Goal: Transaction & Acquisition: Purchase product/service

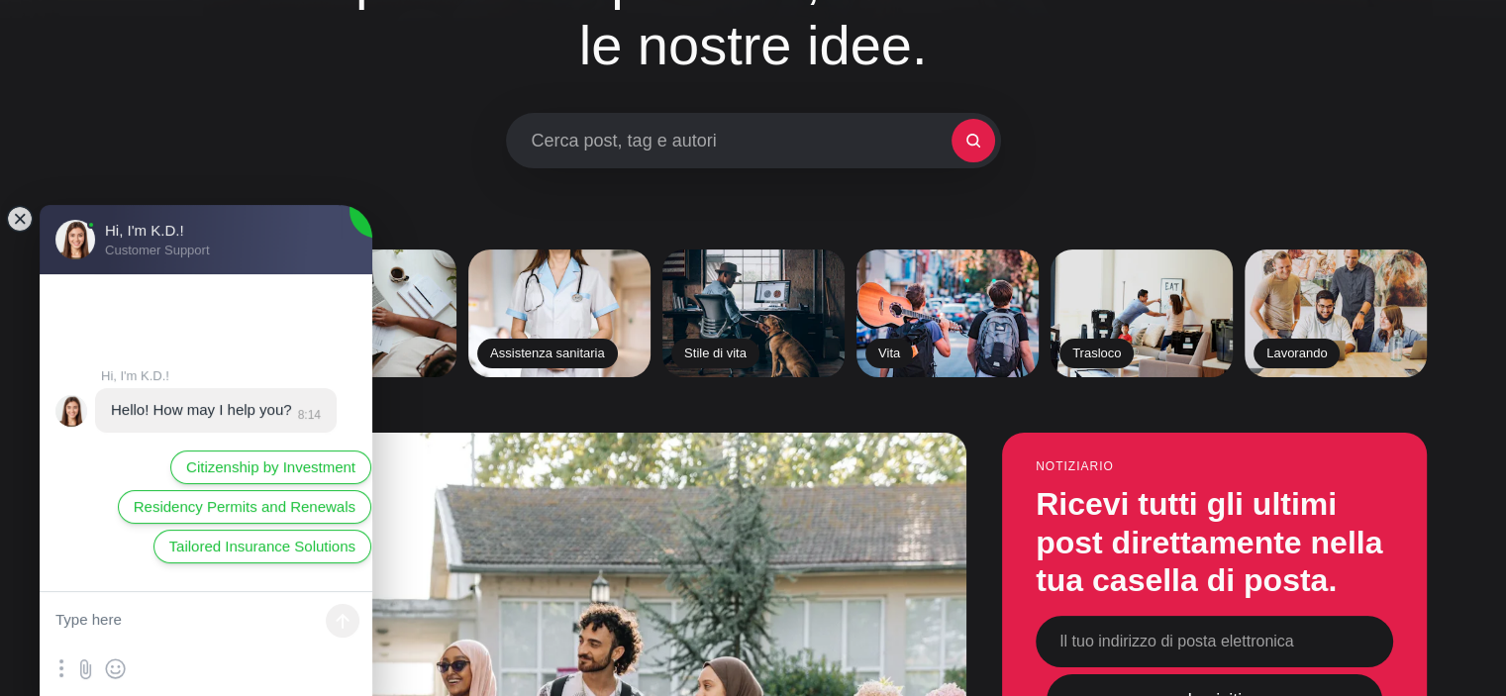
scroll to position [297, 0]
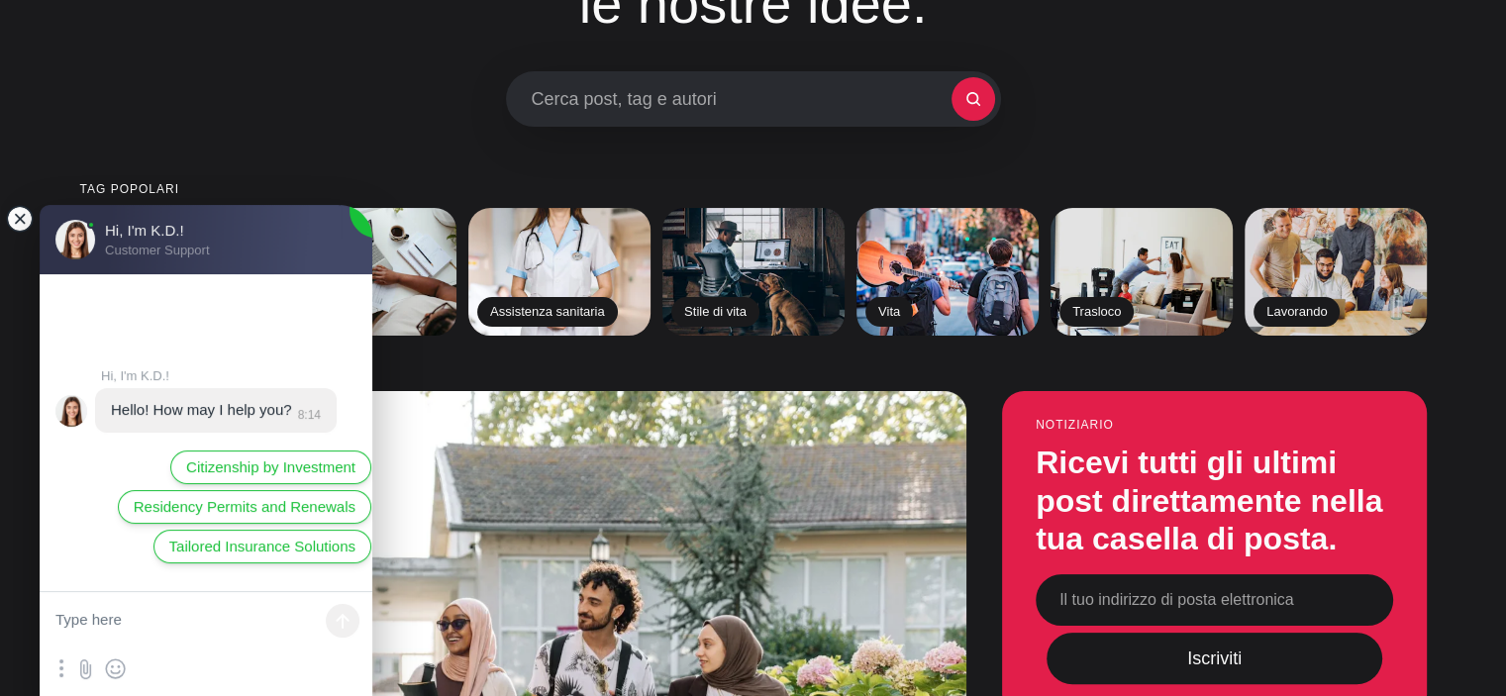
click at [16, 221] on jdiv at bounding box center [20, 219] width 28 height 28
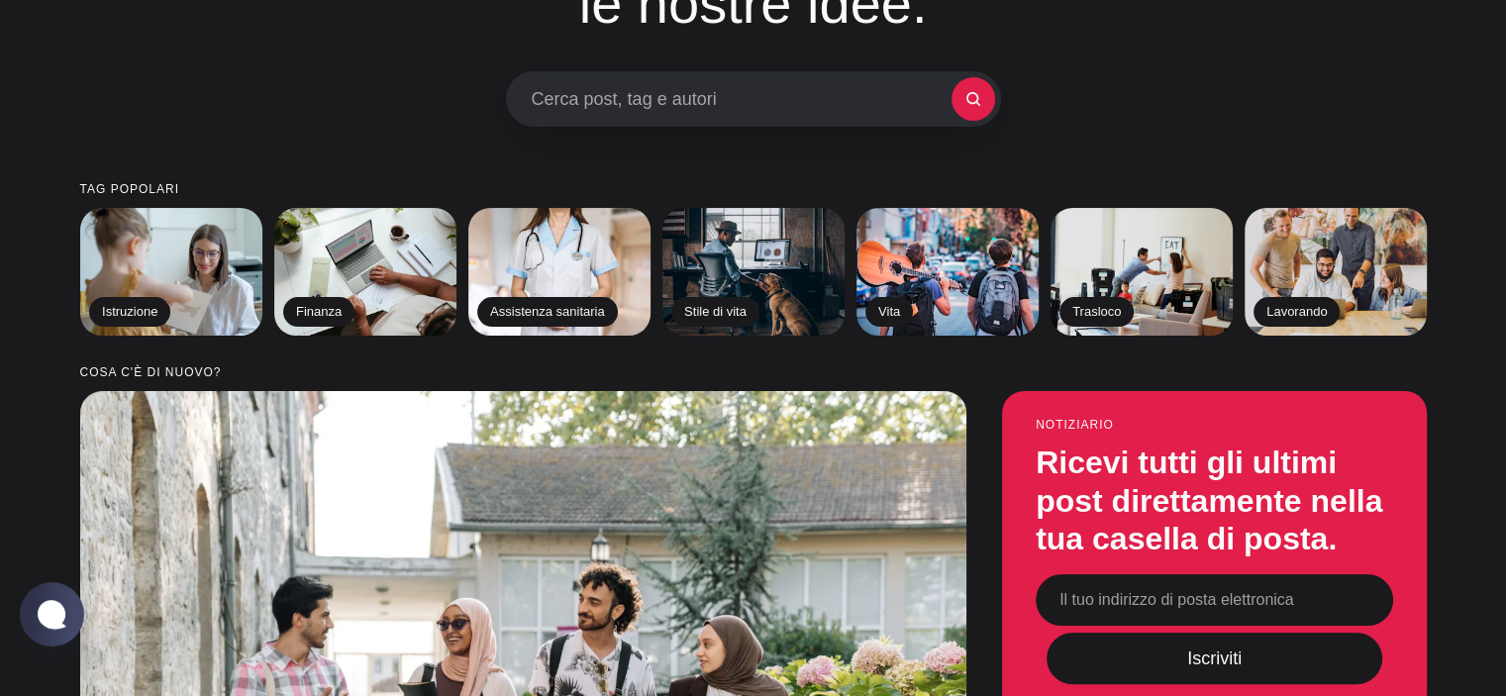
scroll to position [0, 0]
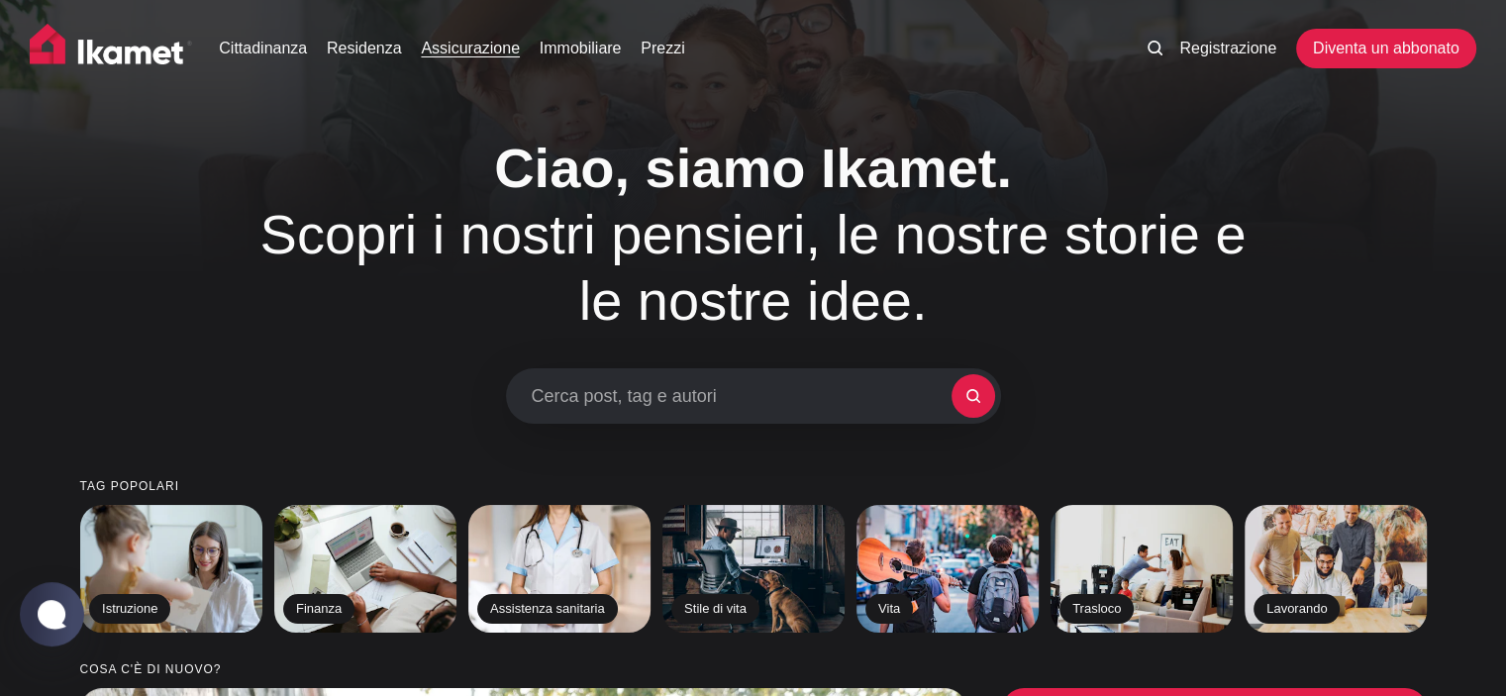
click at [457, 49] on font "Assicurazione" at bounding box center [470, 48] width 99 height 17
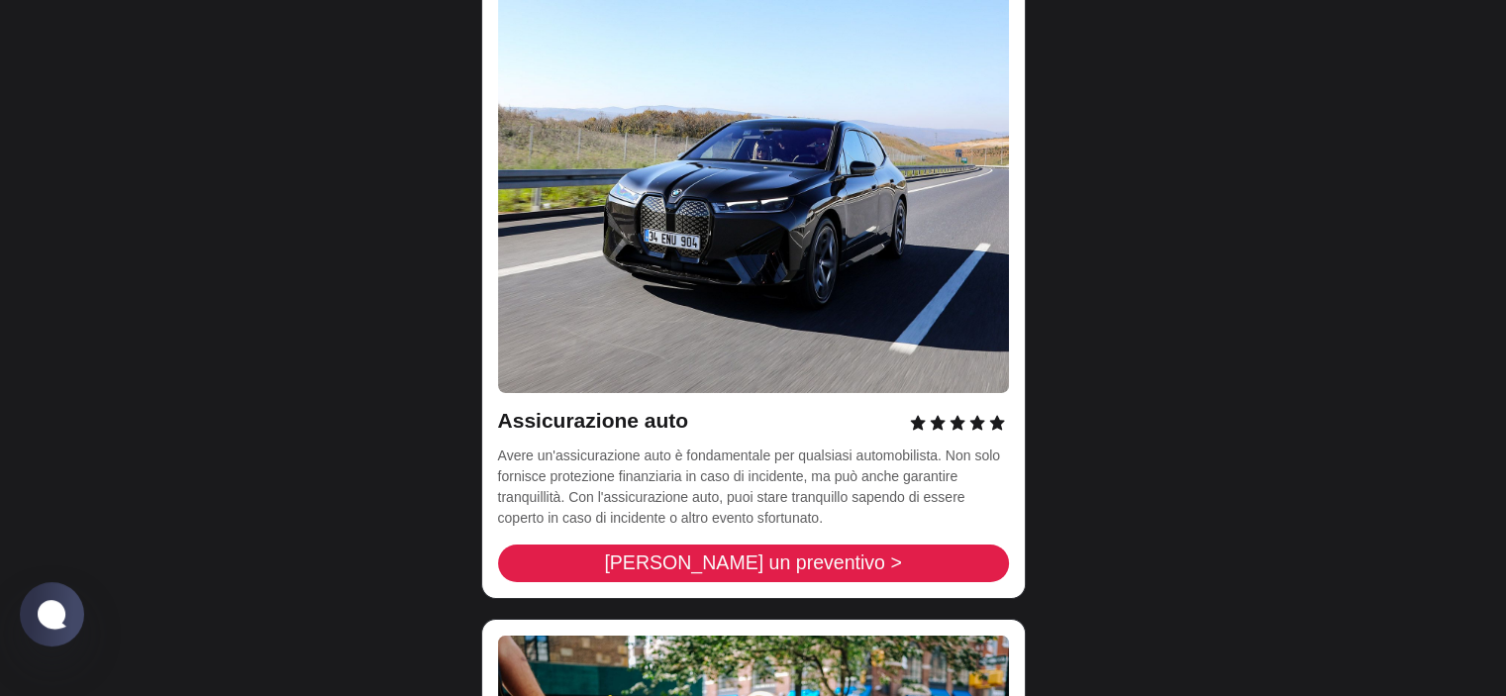
scroll to position [6733, 0]
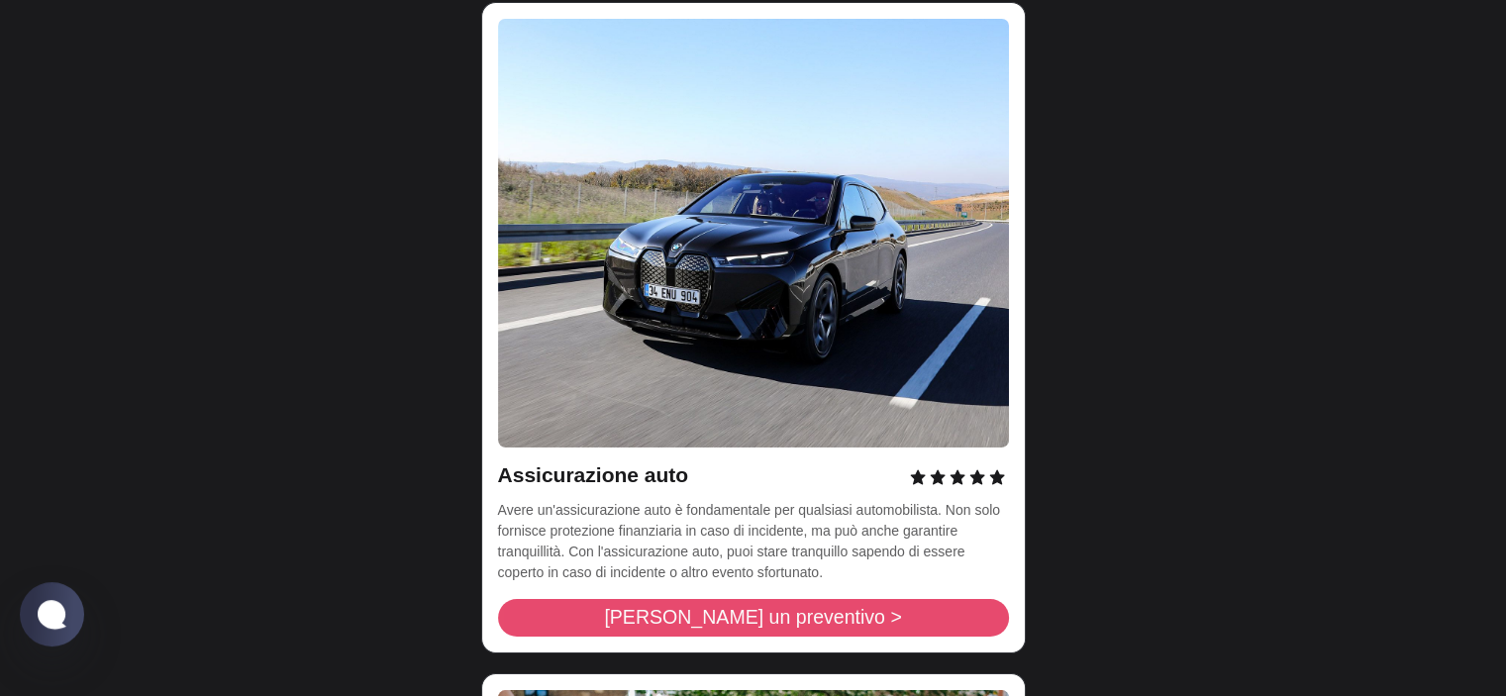
click at [811, 606] on font "[PERSON_NAME] un preventivo >" at bounding box center [752, 617] width 297 height 22
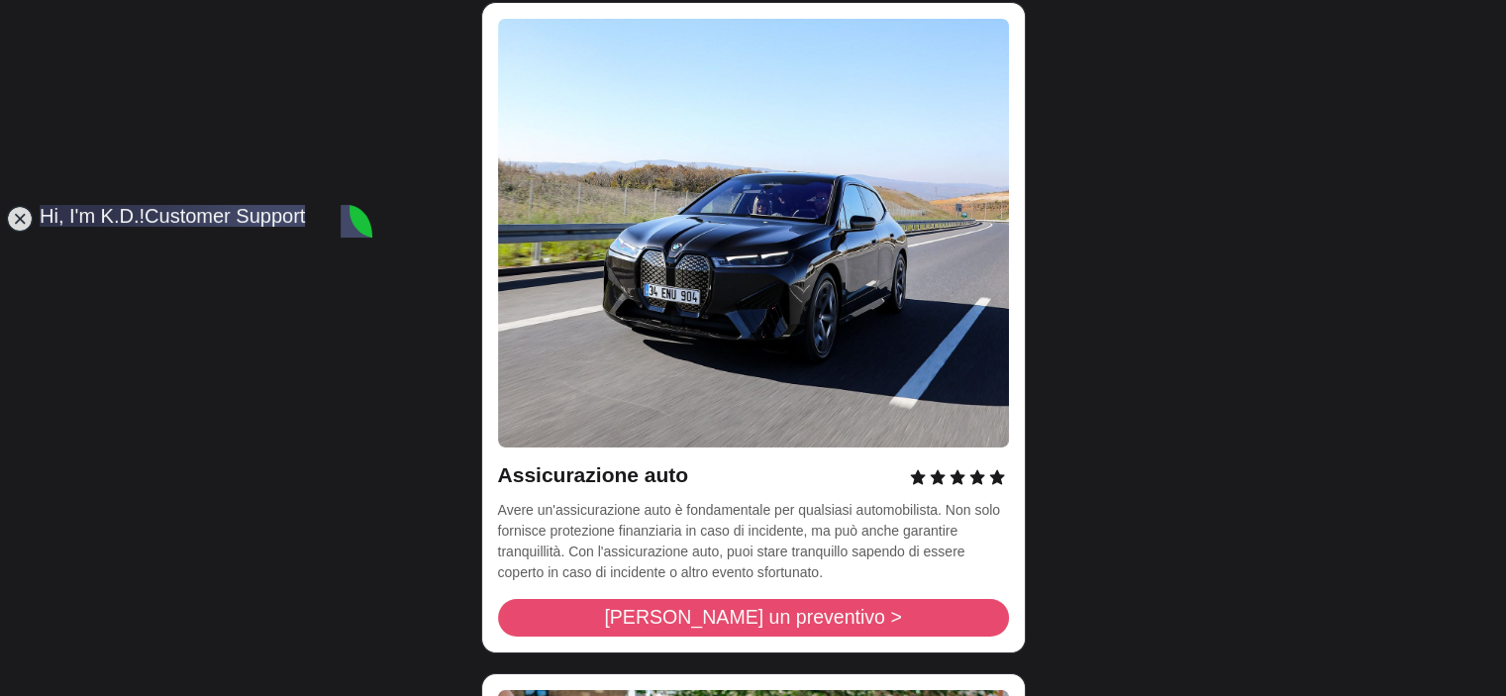
scroll to position [0, 0]
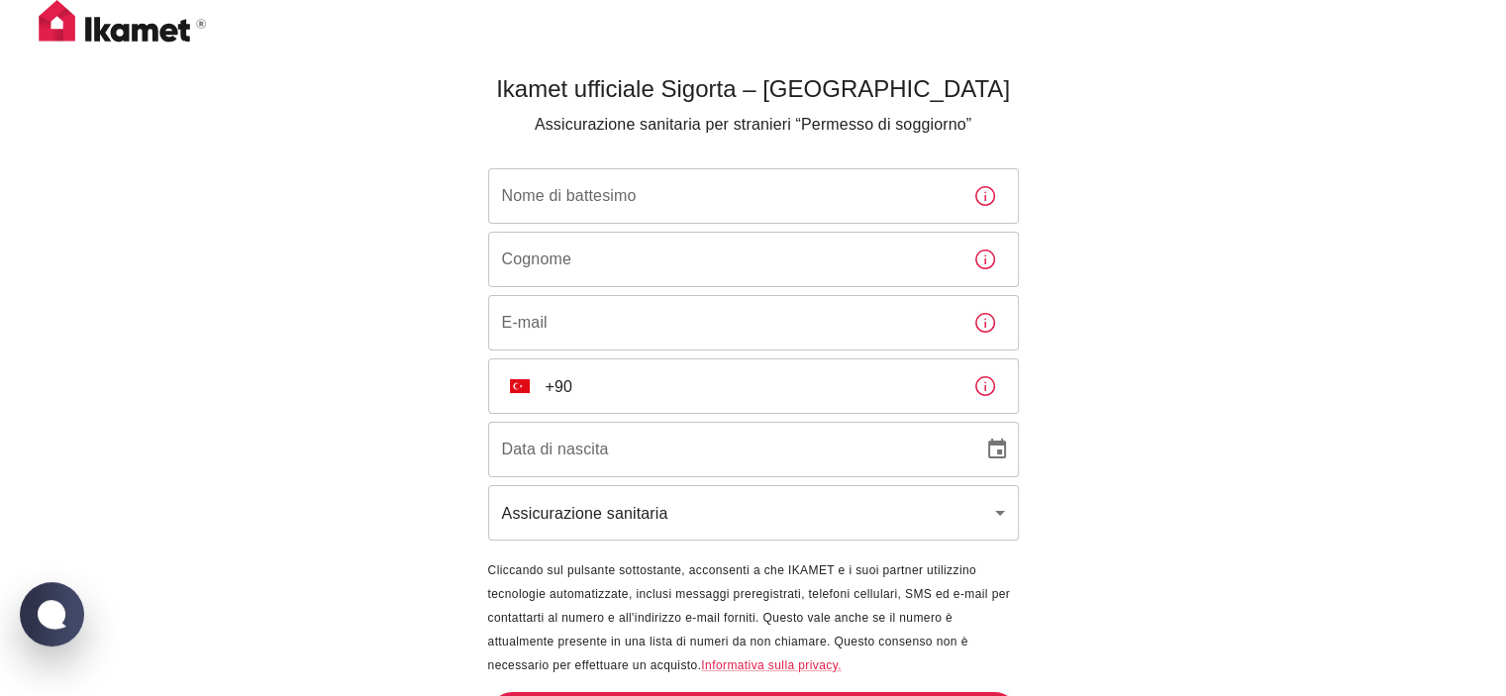
click at [704, 201] on input "Nome di battesimo" at bounding box center [722, 195] width 469 height 55
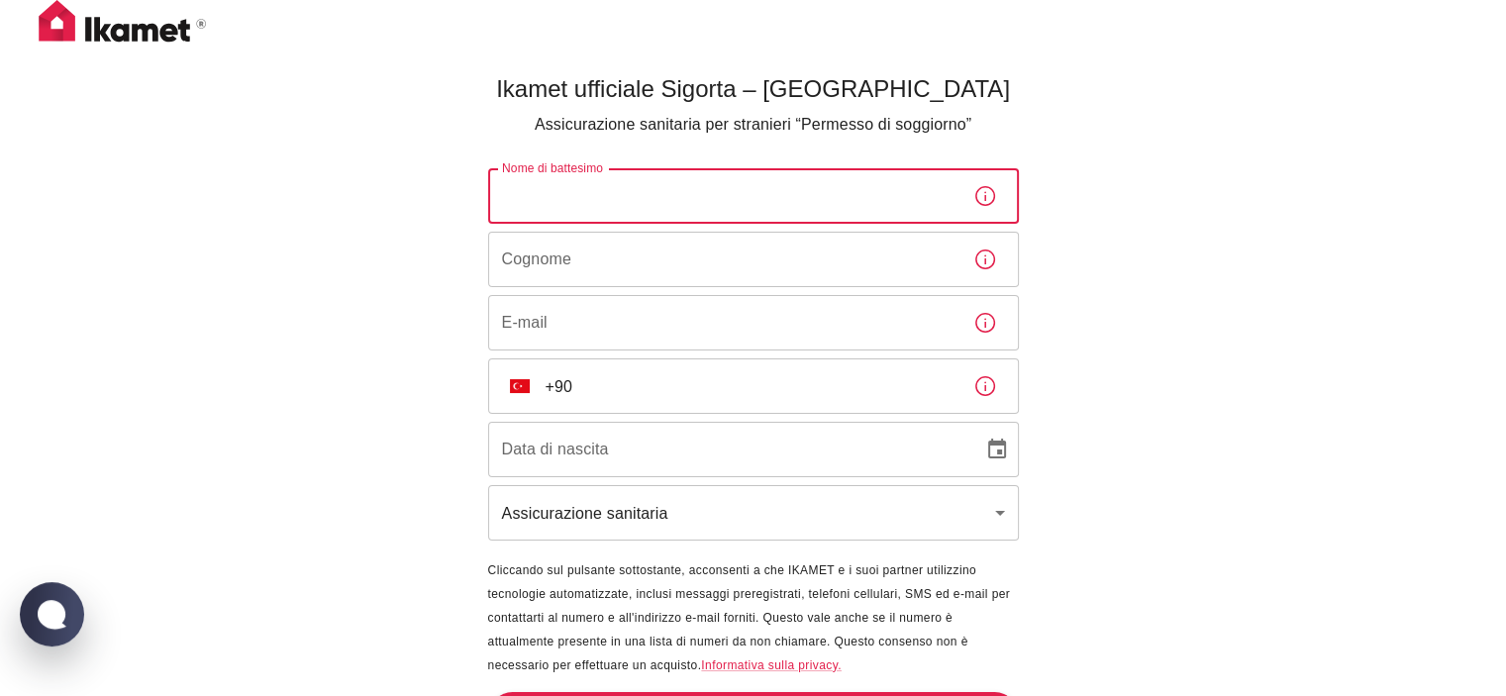
click at [1185, 189] on div "Ikamet ufficiale Sigorta – Turchia Assicurazione sanitaria per stranieri “Perme…" at bounding box center [753, 380] width 1506 height 761
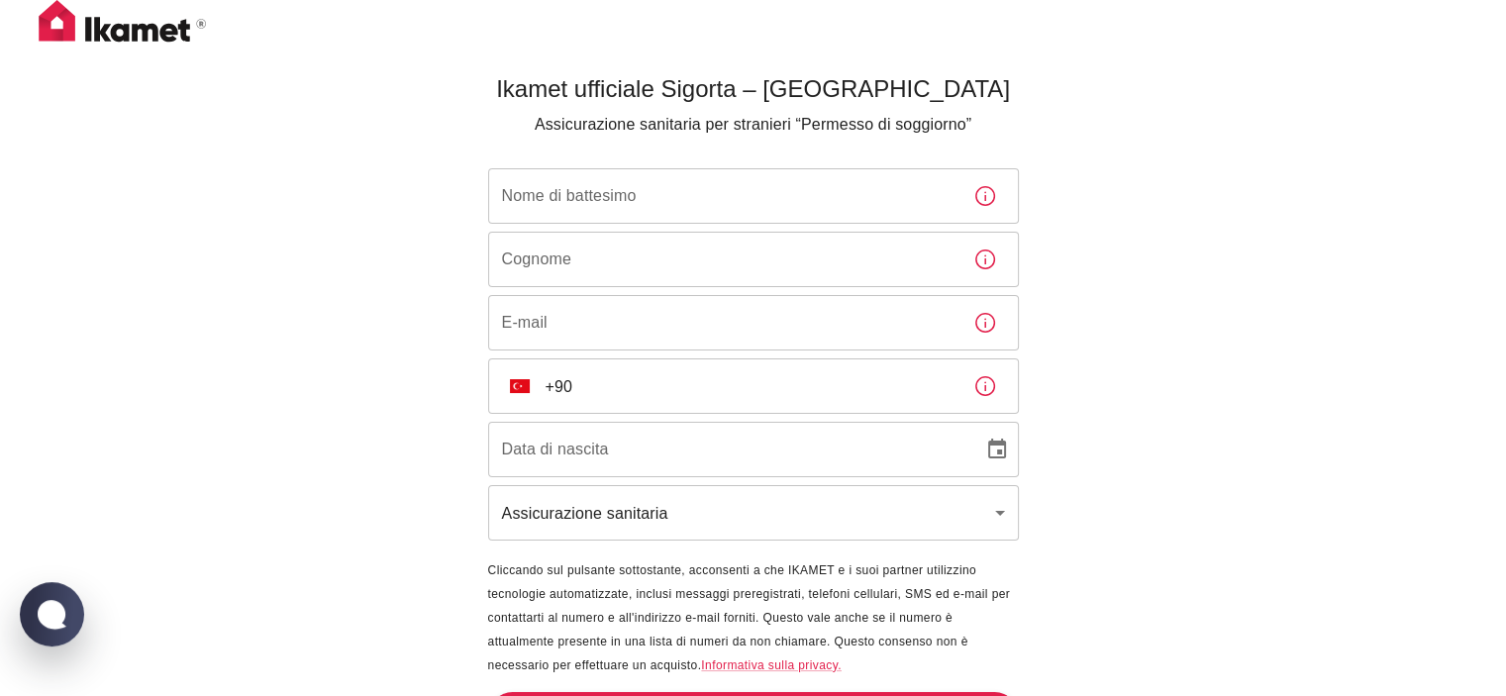
click at [964, 517] on body "Ikamet ufficiale Sigorta – Turchia Assicurazione sanitaria per stranieri “Perme…" at bounding box center [753, 380] width 1506 height 761
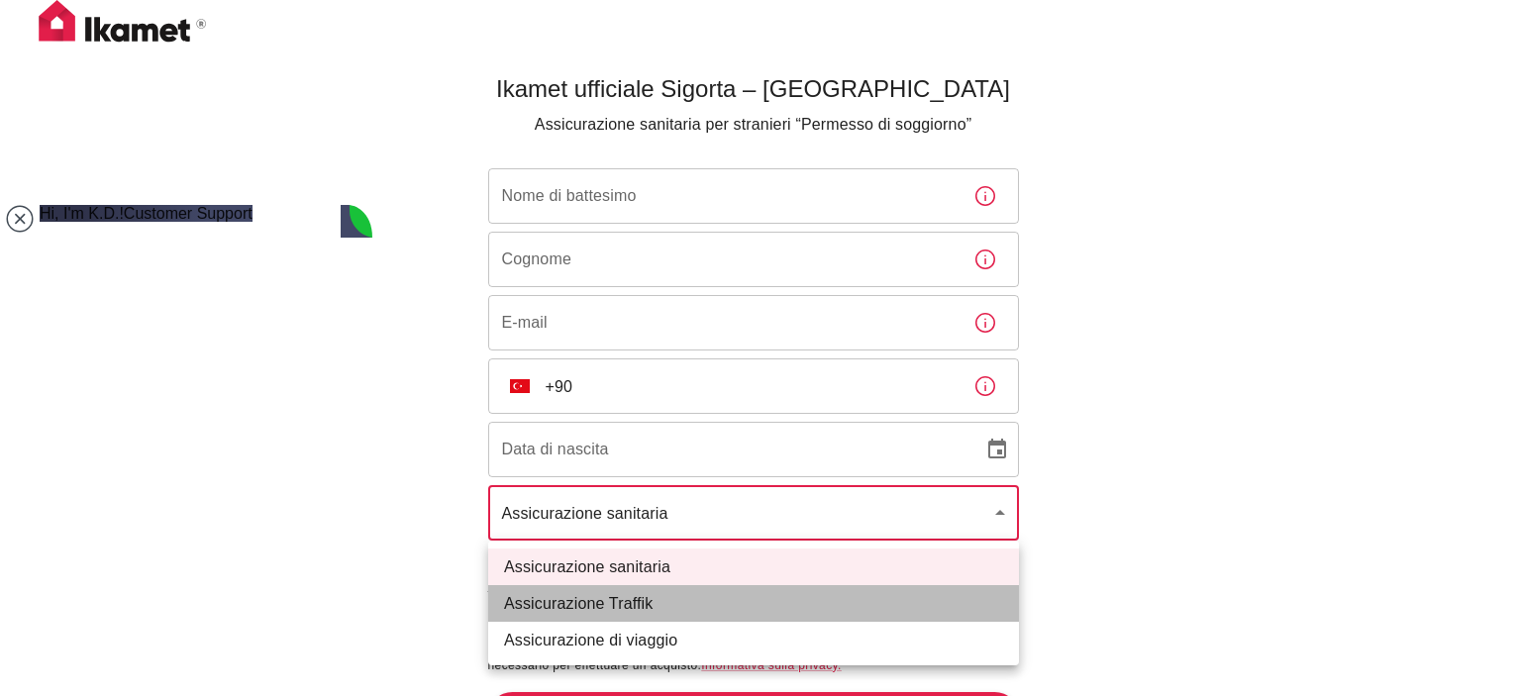
click at [957, 605] on li "Assicurazione Traffik" at bounding box center [753, 603] width 531 height 37
type input "traffik"
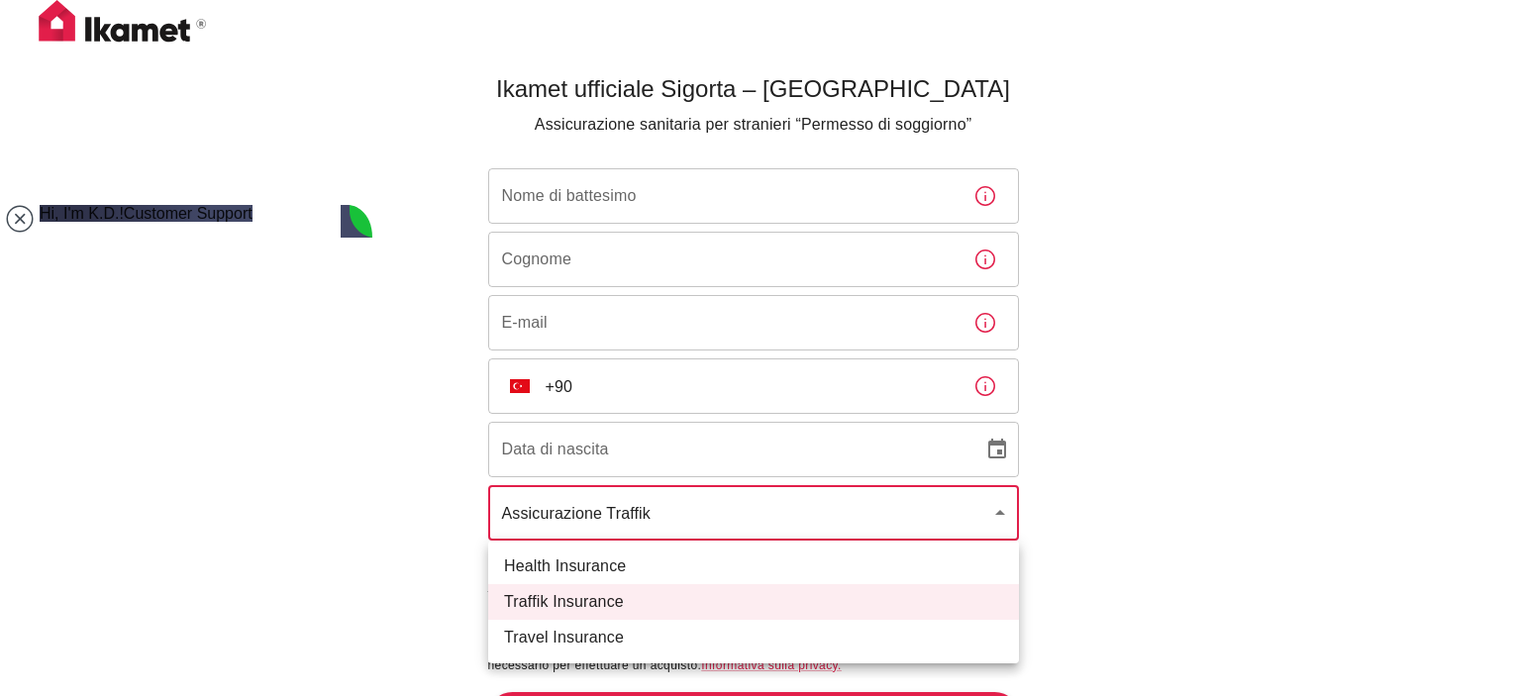
click at [756, 507] on body "Ikamet ufficiale Sigorta – Turchia Assicurazione sanitaria per stranieri “Perme…" at bounding box center [760, 380] width 1521 height 761
click at [756, 507] on div at bounding box center [760, 348] width 1521 height 696
